Goal: Check status: Check status

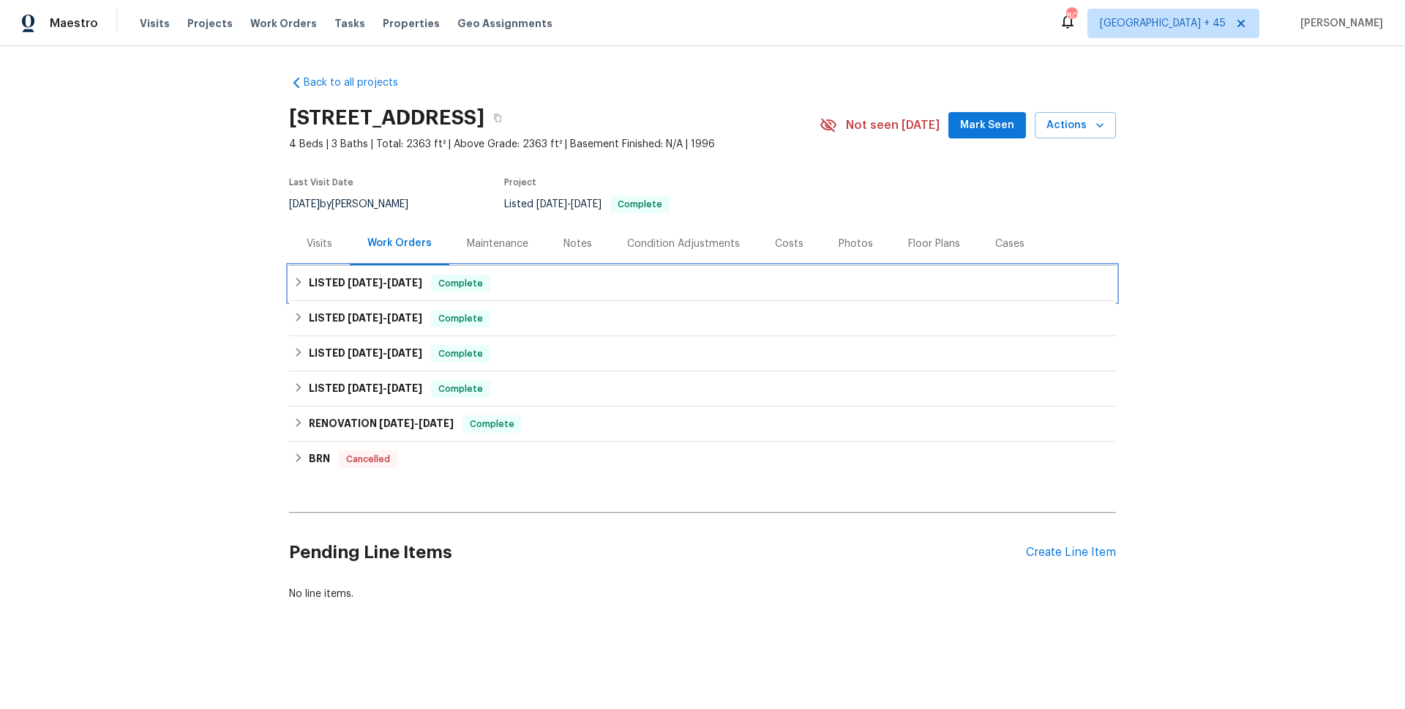
click at [396, 278] on span "[DATE]" at bounding box center [404, 282] width 35 height 10
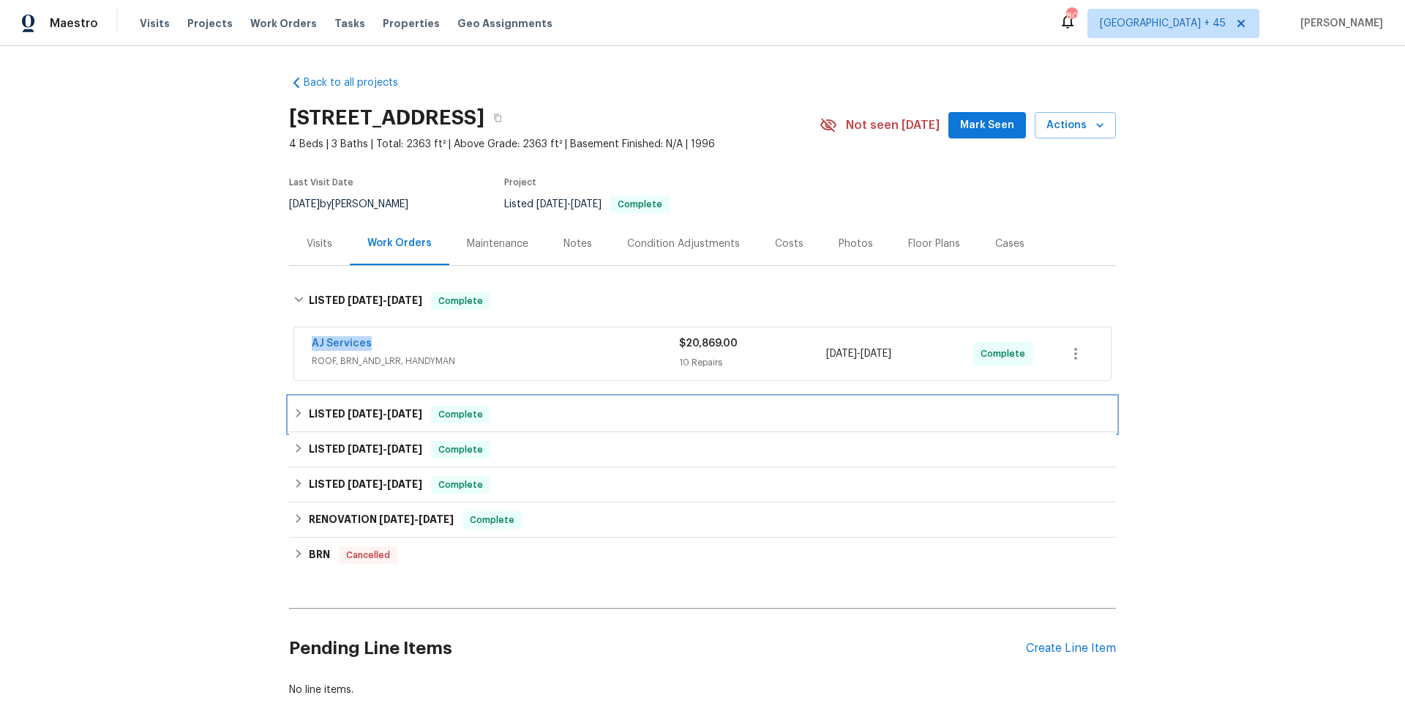
click at [358, 414] on span "[DATE]" at bounding box center [365, 413] width 35 height 10
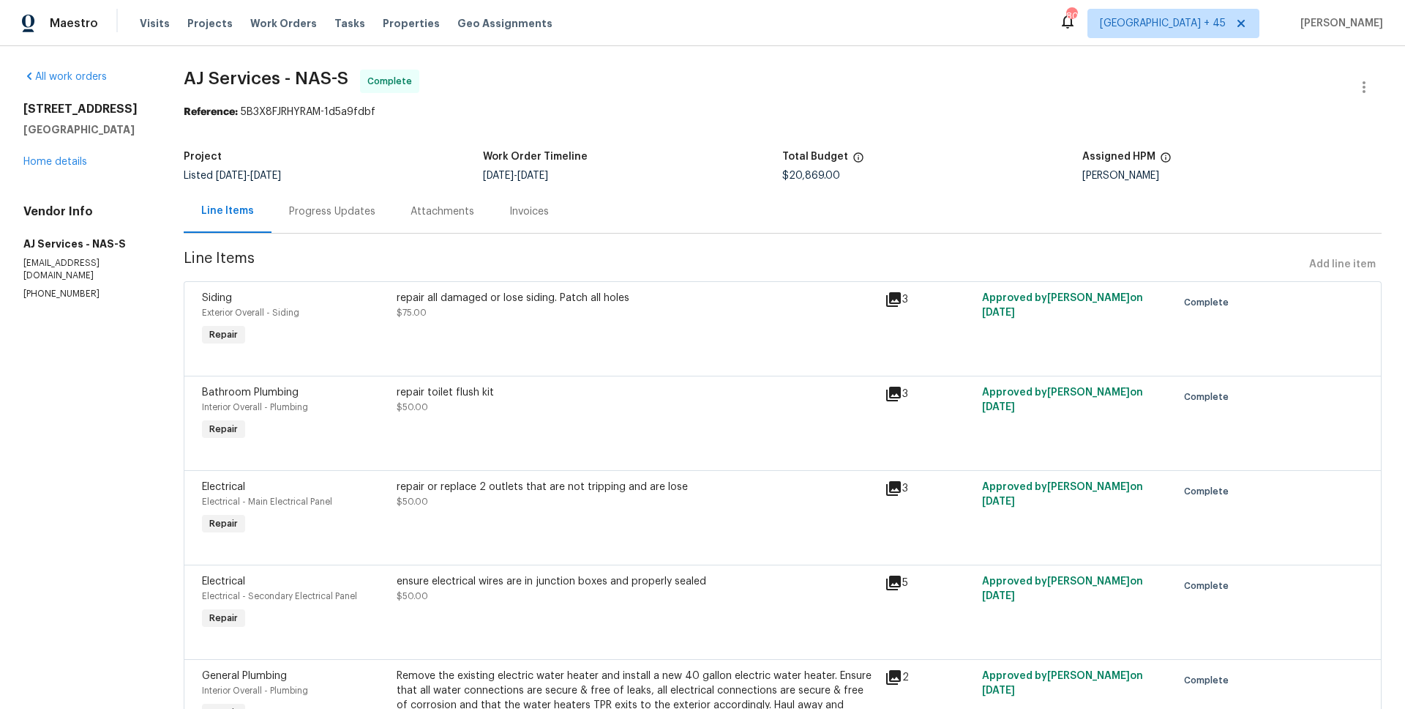
click at [528, 205] on div "Invoices" at bounding box center [529, 211] width 40 height 15
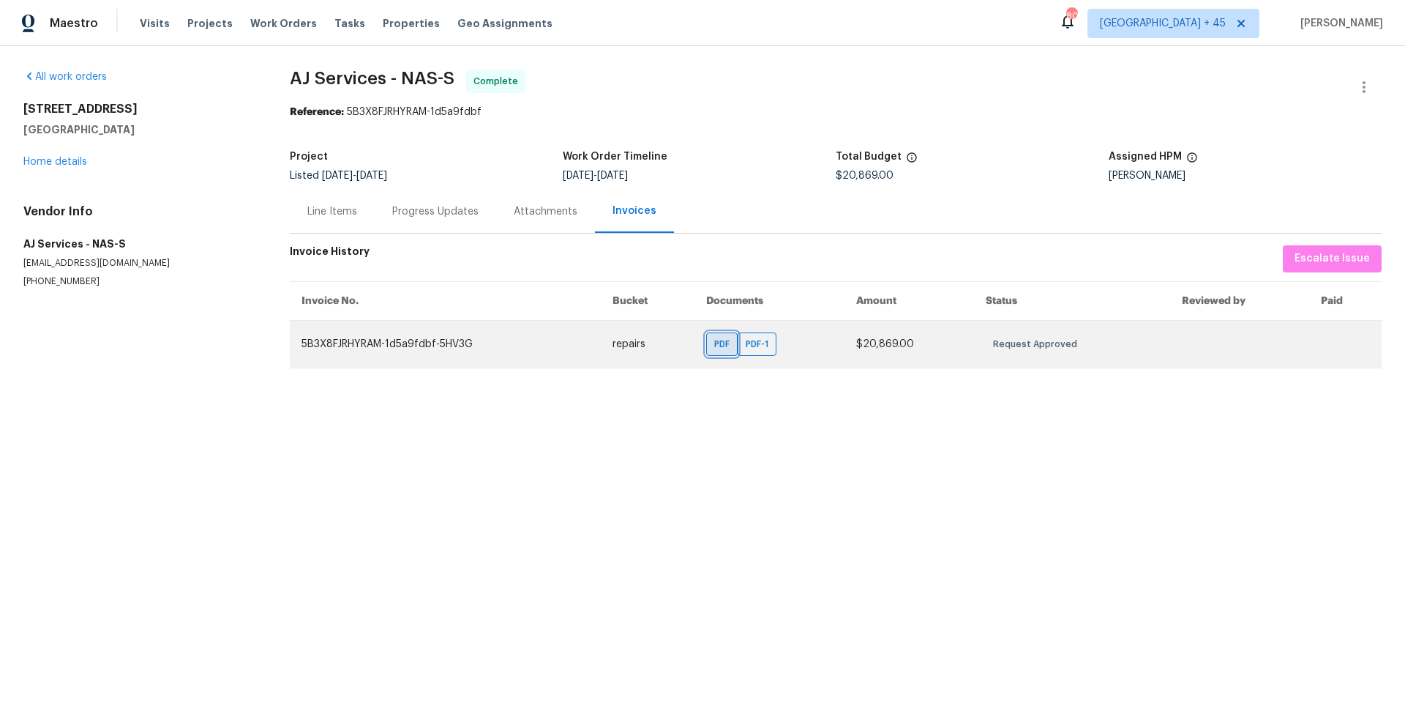
click at [731, 343] on span "PDF" at bounding box center [724, 344] width 21 height 15
click at [774, 344] on span "PDF-1" at bounding box center [760, 344] width 29 height 15
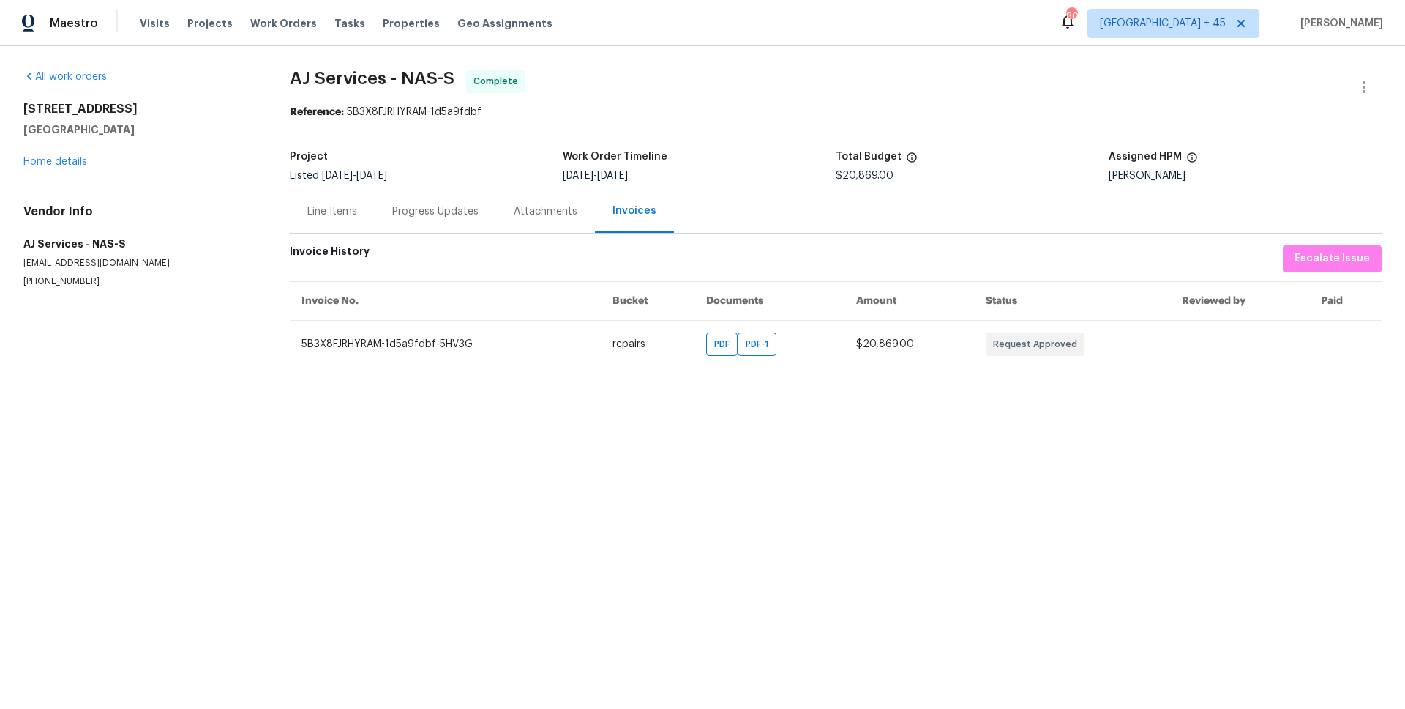
click at [435, 208] on div "Progress Updates" at bounding box center [435, 211] width 86 height 15
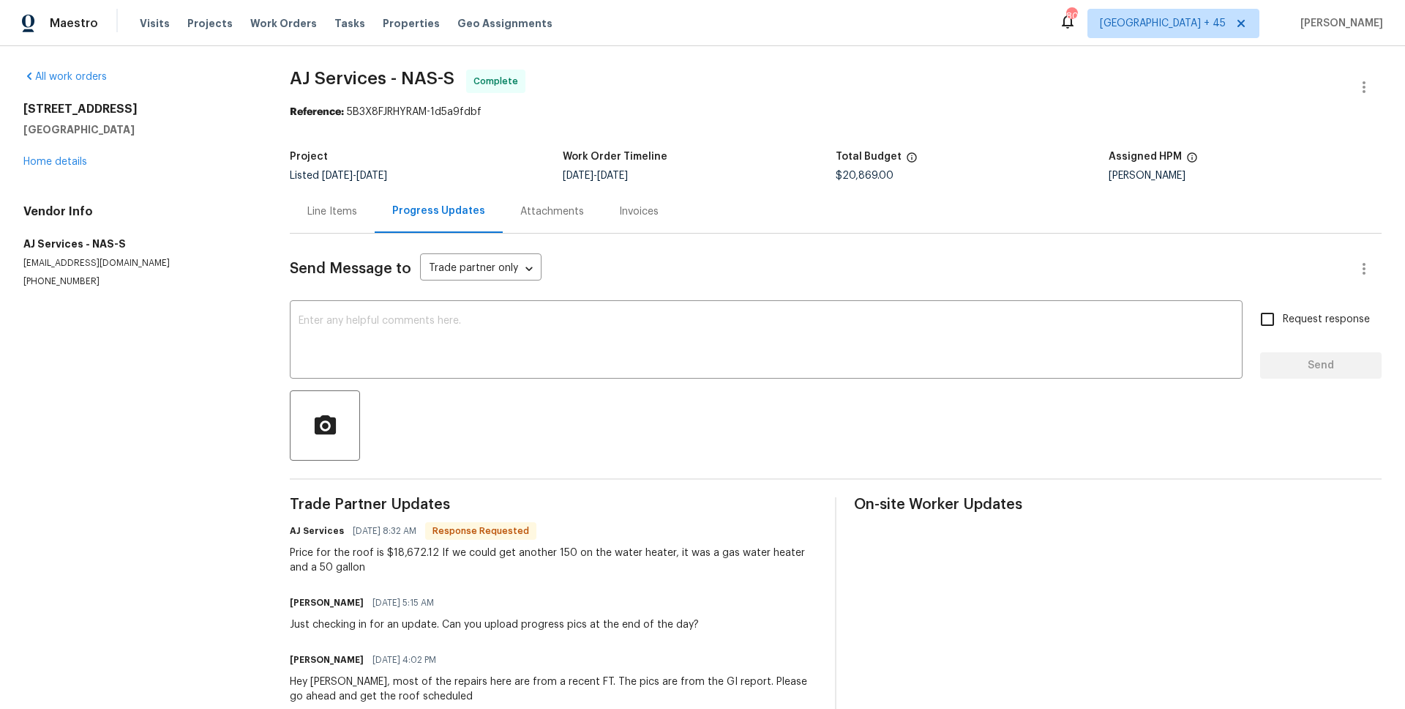
click at [307, 214] on div "Line Items" at bounding box center [332, 211] width 50 height 15
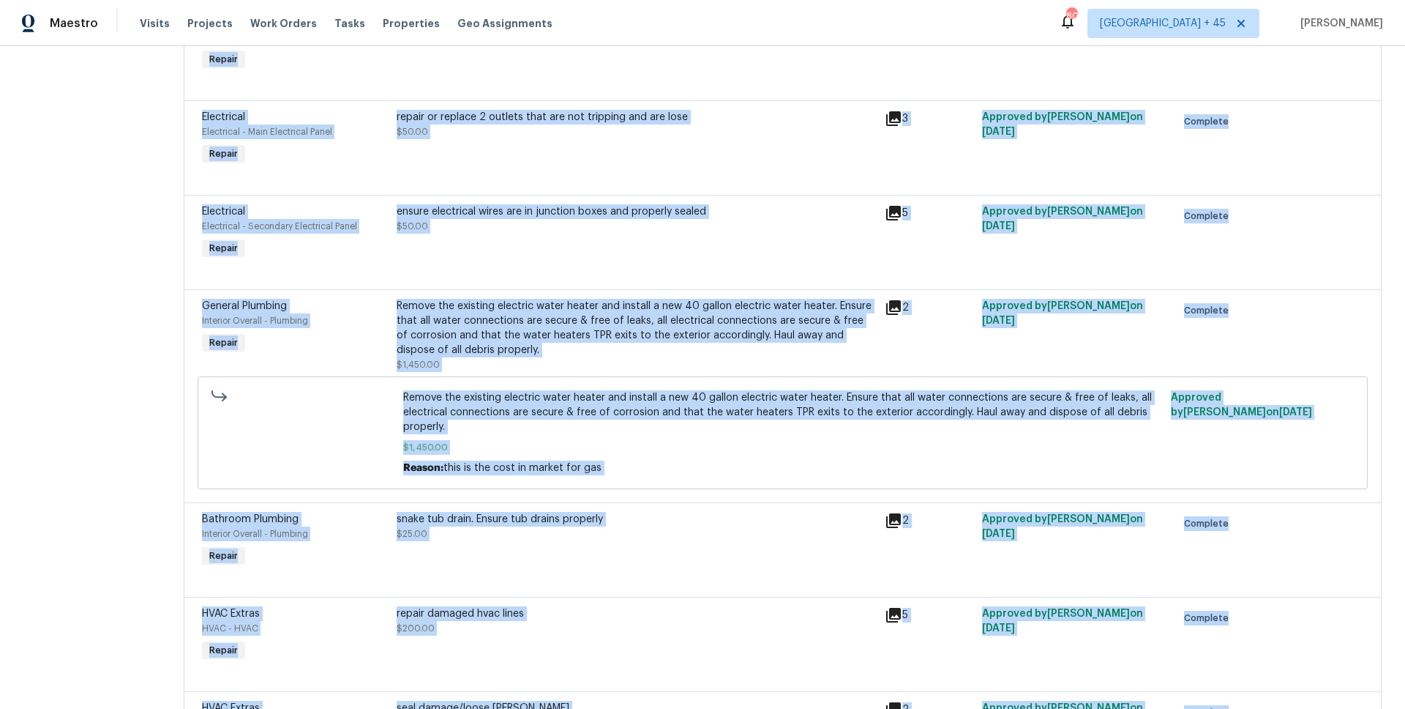
scroll to position [878, 0]
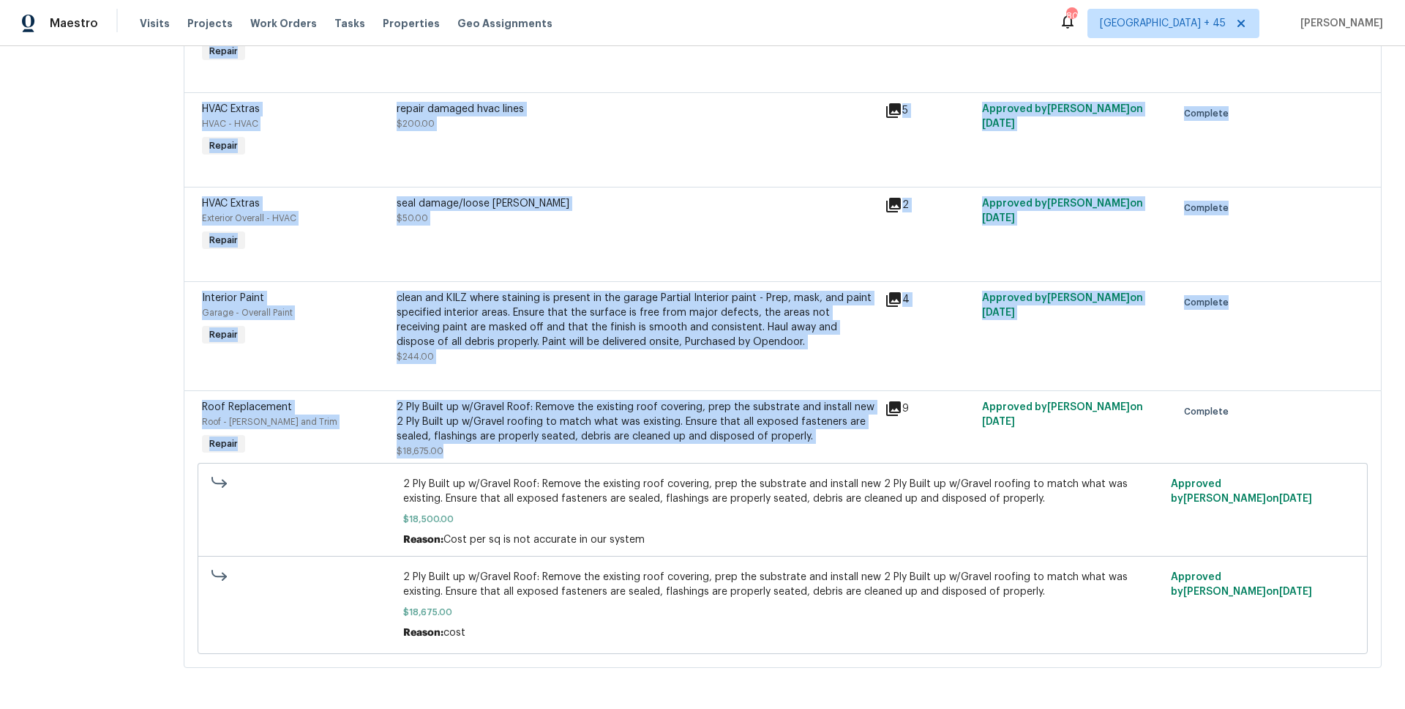
drag, startPoint x: 400, startPoint y: 295, endPoint x: 778, endPoint y: 451, distance: 409.3
click at [778, 451] on div "Siding Exterior Overall - Siding Repair repair all damaged or lose siding. Patc…" at bounding box center [783, 37] width 1198 height 1260
copy div "repair all damaged or lose siding. Patch all holes $75.00 3 Approved by [PERSON…"
